Goal: Entertainment & Leisure: Consume media (video, audio)

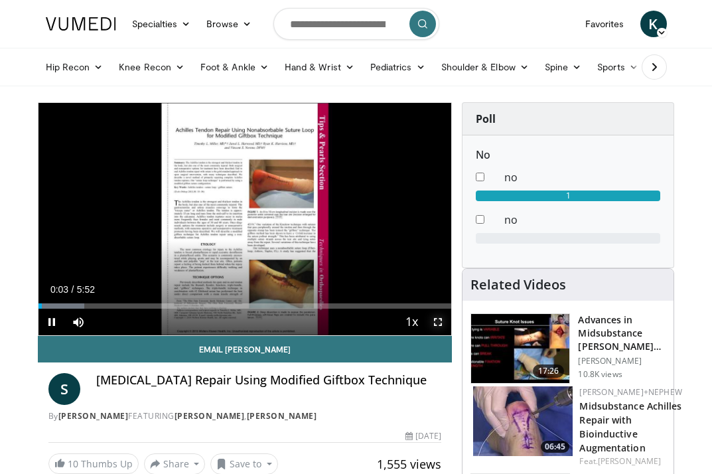
click at [437, 315] on span "Video Player" at bounding box center [438, 322] width 27 height 27
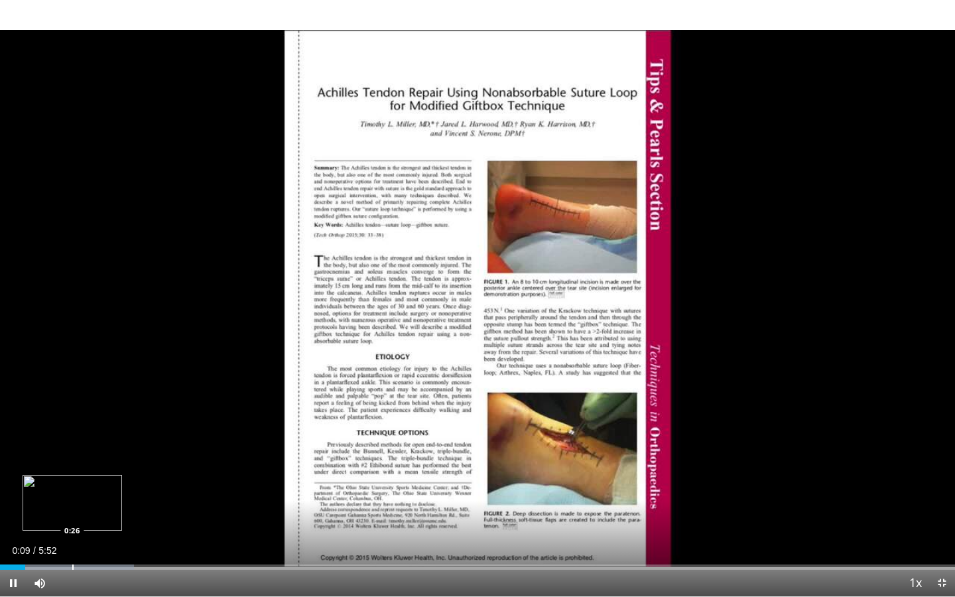
click at [72, 473] on div "Progress Bar" at bounding box center [72, 567] width 1 height 5
click at [106, 473] on div "Progress Bar" at bounding box center [106, 567] width 1 height 5
click at [149, 473] on div "Progress Bar" at bounding box center [149, 567] width 1 height 5
click at [165, 473] on div "Progress Bar" at bounding box center [165, 567] width 1 height 5
click at [184, 473] on div "Current Time 1:01 / Duration 5:52 Pause Skip Backward Skip Forward Mute Loaded …" at bounding box center [477, 583] width 955 height 27
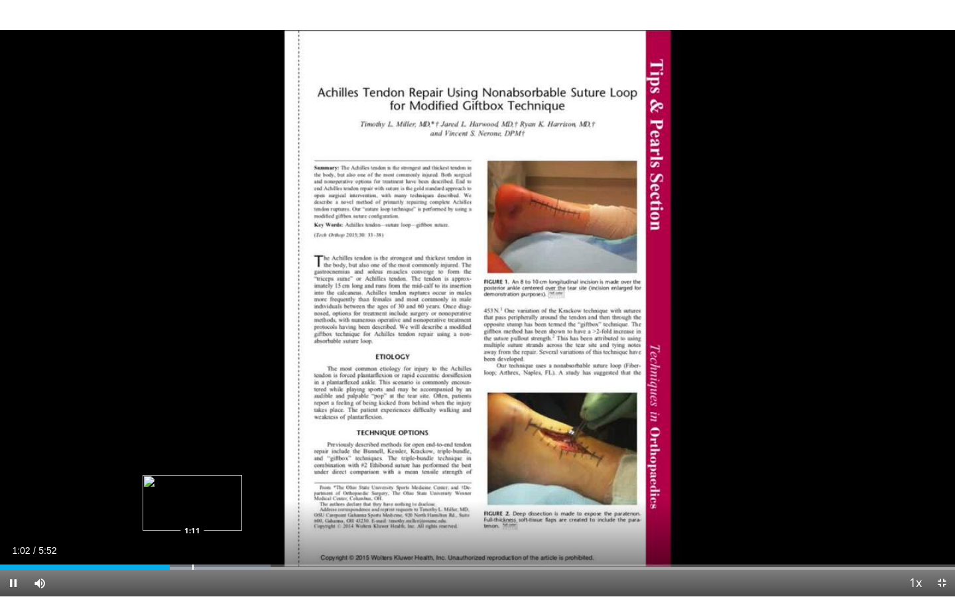
click at [192, 473] on div "Progress Bar" at bounding box center [177, 567] width 187 height 5
click at [208, 473] on div "Progress Bar" at bounding box center [208, 567] width 1 height 5
click at [242, 473] on div "Progress Bar" at bounding box center [242, 567] width 1 height 5
click at [232, 473] on div "Loaded : 34.04% 1:30 1:26" at bounding box center [477, 563] width 955 height 13
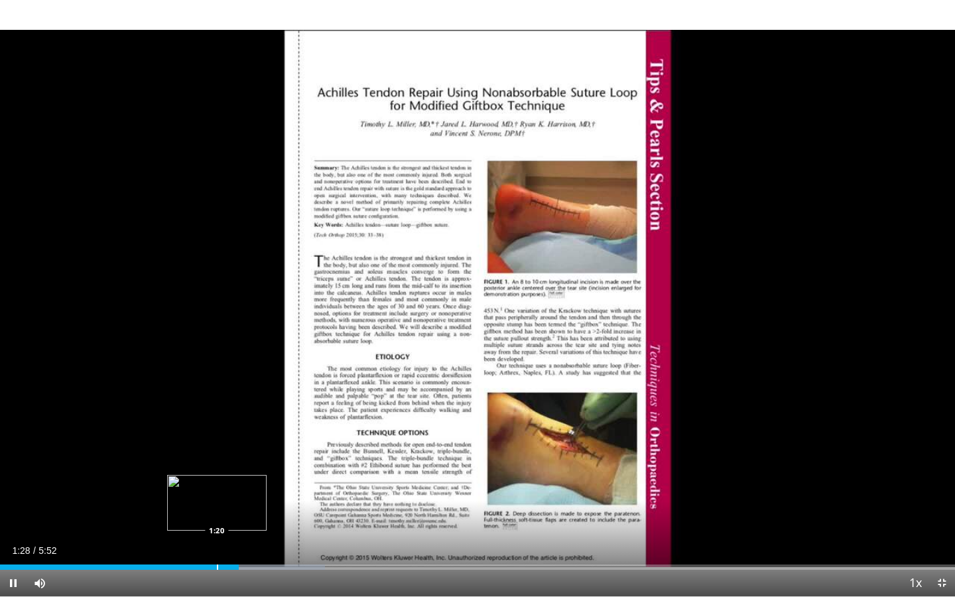
click at [217, 473] on div "Progress Bar" at bounding box center [217, 567] width 1 height 5
click at [205, 473] on div "Progress Bar" at bounding box center [205, 567] width 1 height 5
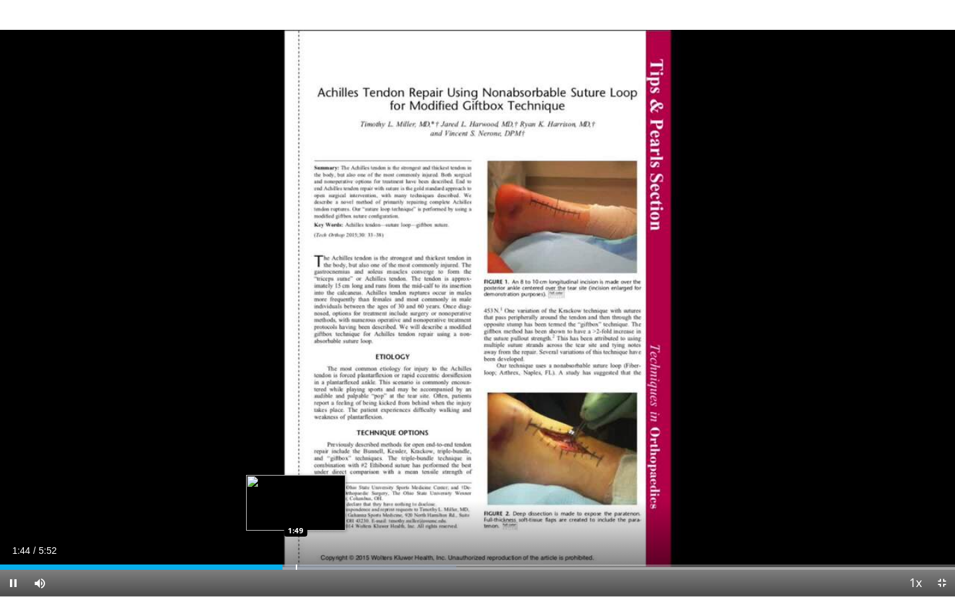
click at [295, 473] on div "Loaded : 47.77% 1:44 1:49" at bounding box center [477, 563] width 955 height 13
click at [307, 473] on div "Loaded : 48.22% 1:50 1:53" at bounding box center [477, 563] width 955 height 13
click at [329, 473] on div "Progress Bar" at bounding box center [329, 567] width 1 height 5
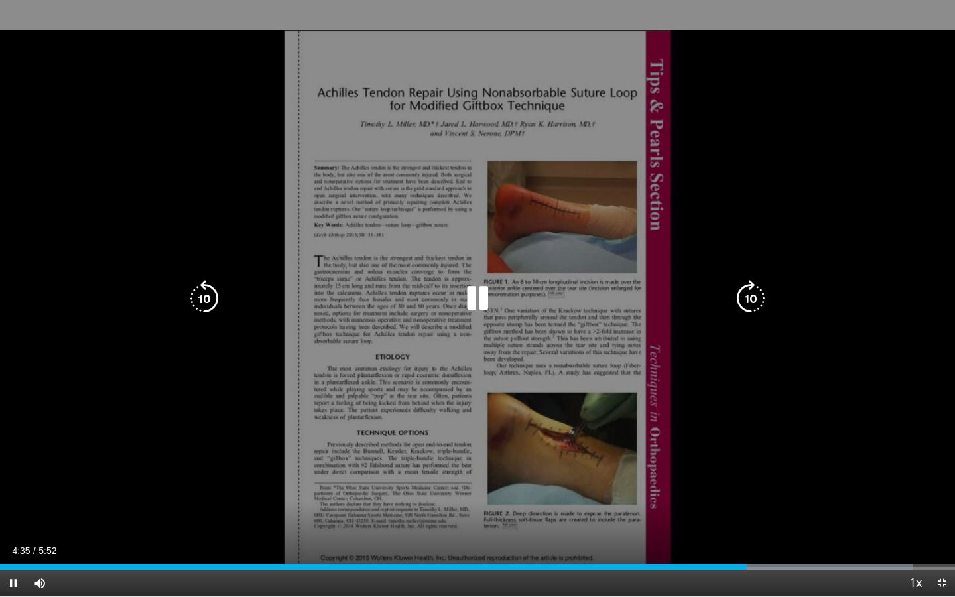
click at [479, 291] on icon "Video Player" at bounding box center [477, 298] width 37 height 37
